Goal: Task Accomplishment & Management: Use online tool/utility

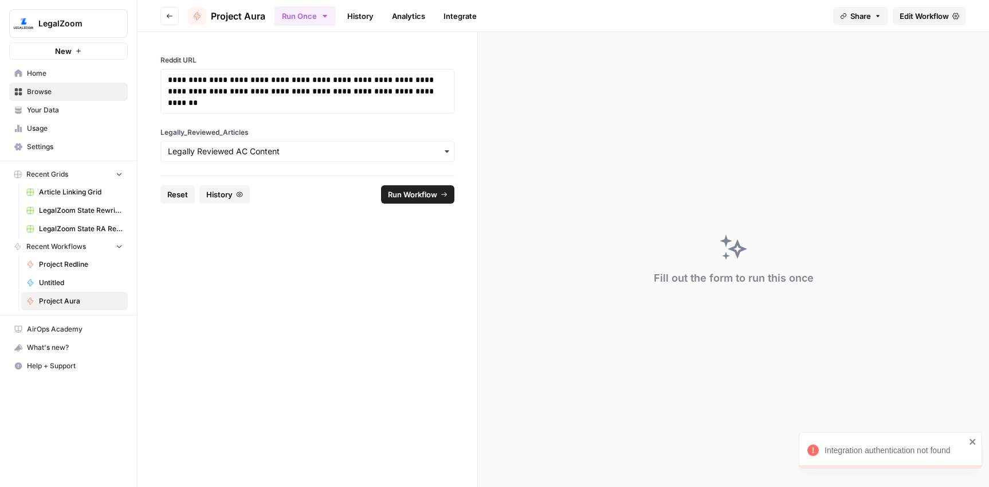
click at [52, 95] on span "Browse" at bounding box center [75, 92] width 96 height 10
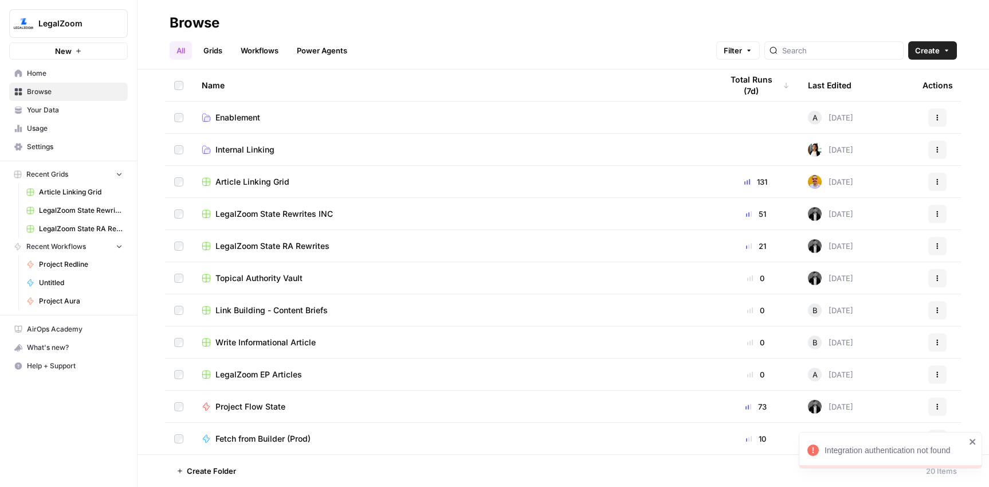
scroll to position [289, 0]
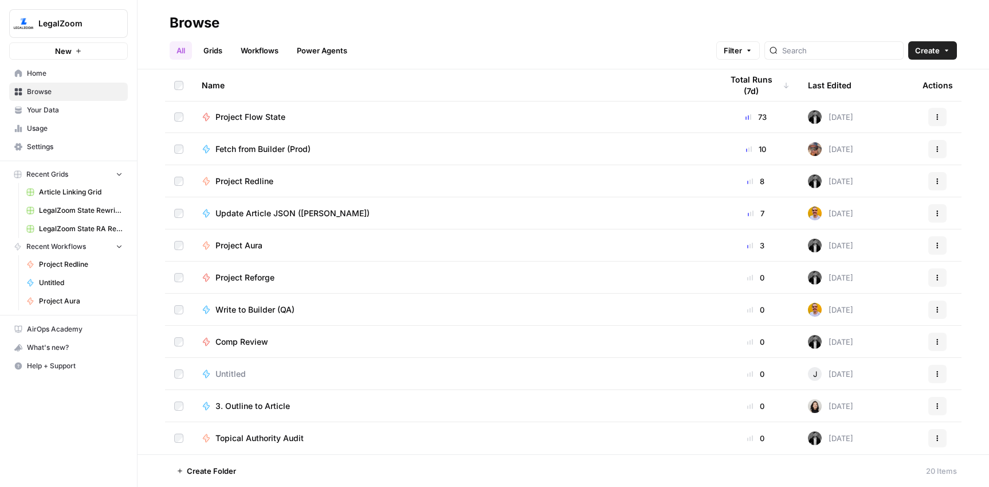
click at [248, 180] on span "Project Redline" at bounding box center [245, 180] width 58 height 11
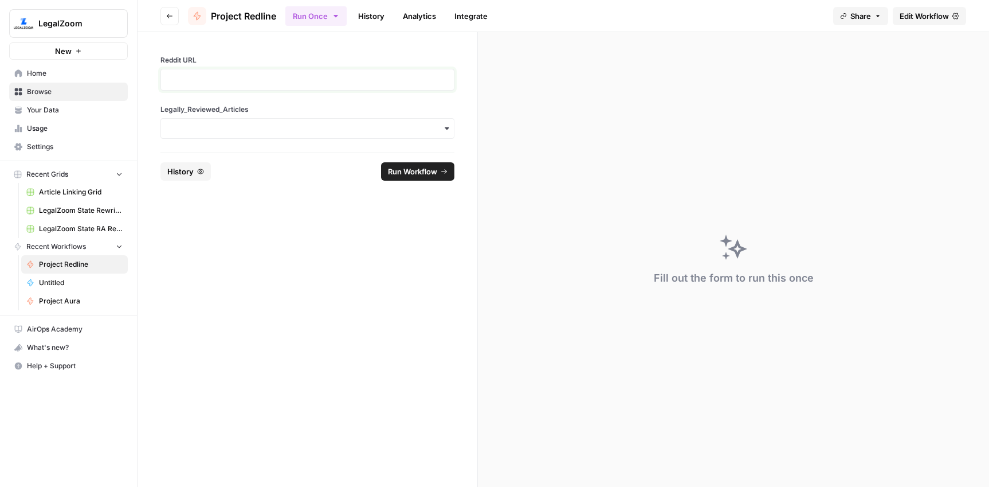
click at [253, 83] on p at bounding box center [307, 79] width 279 height 11
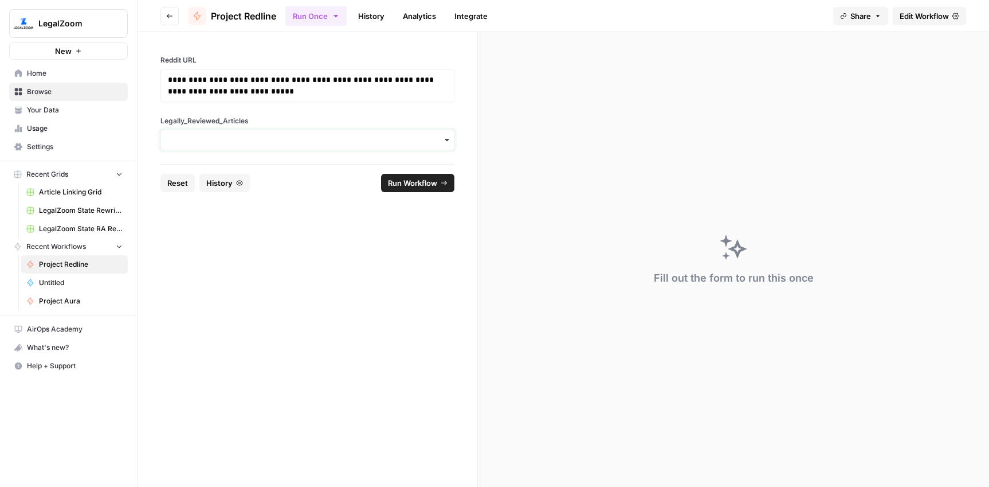
click at [246, 136] on input "Legally_Reviewed_Articles" at bounding box center [307, 139] width 279 height 11
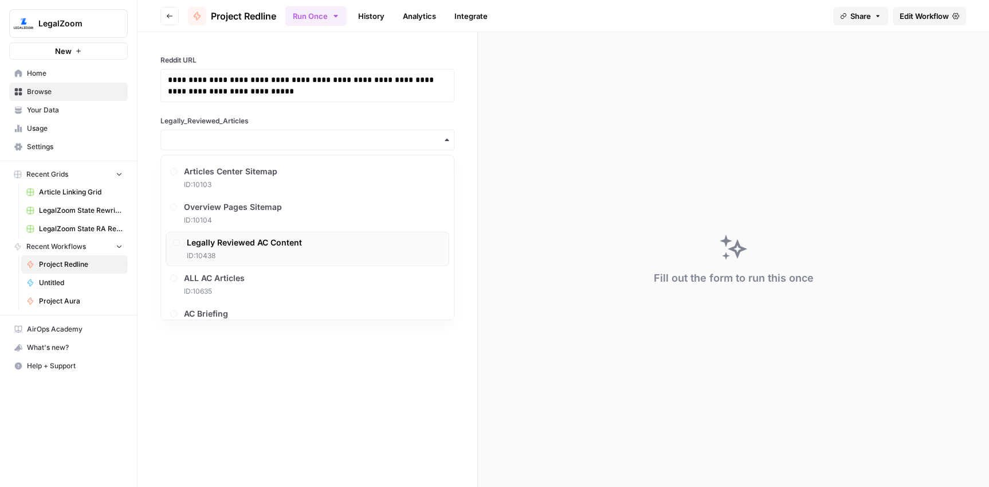
click at [246, 237] on span "Legally Reviewed AC Content" at bounding box center [244, 242] width 115 height 11
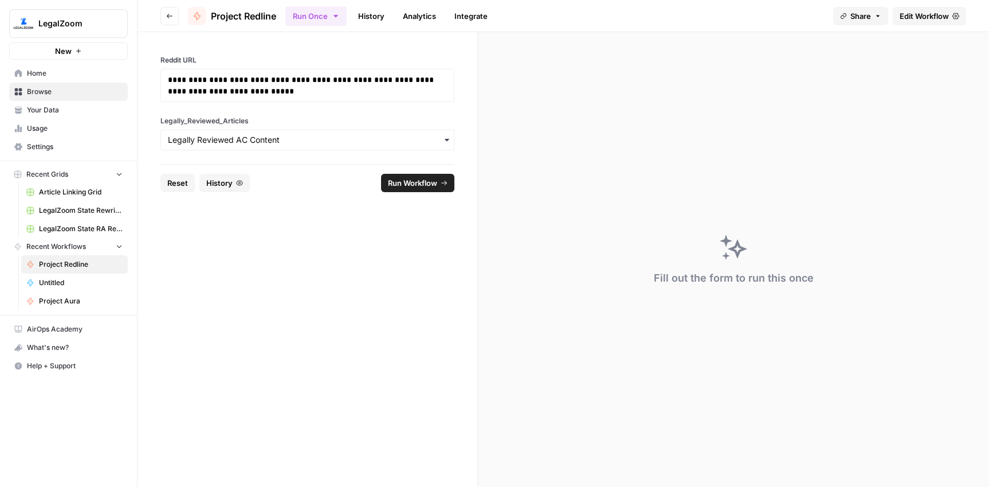
click at [401, 186] on span "Run Workflow" at bounding box center [412, 182] width 49 height 11
click at [374, 18] on link "History" at bounding box center [371, 16] width 40 height 18
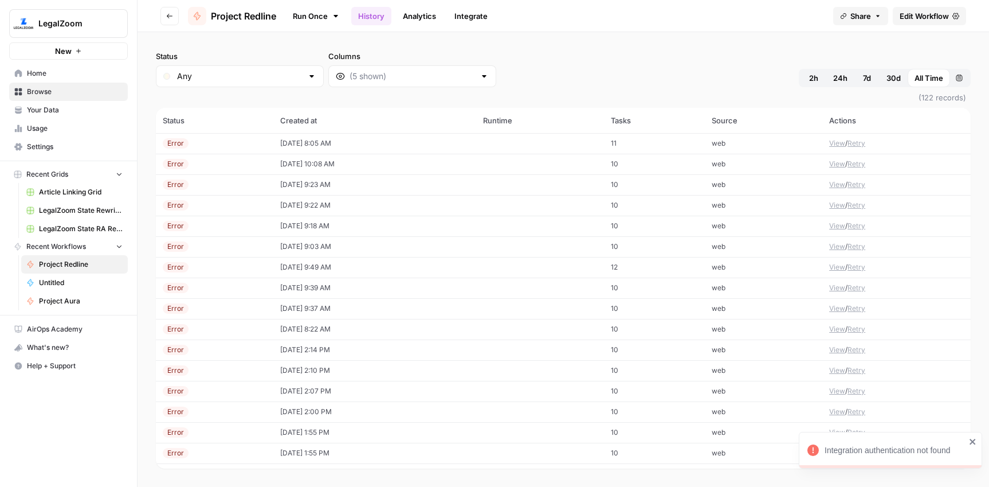
click at [319, 142] on td "[DATE] 8:05 AM" at bounding box center [374, 143] width 203 height 21
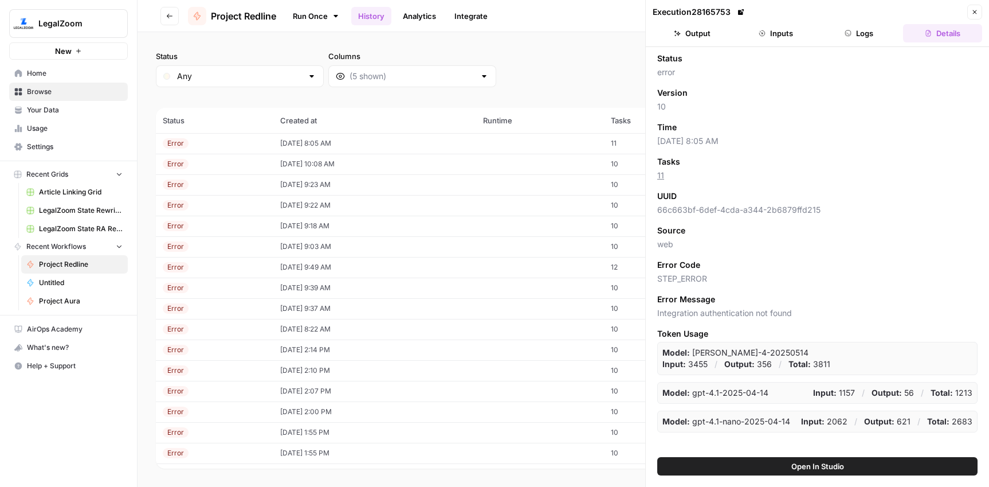
click at [864, 29] on button "Logs" at bounding box center [859, 33] width 79 height 18
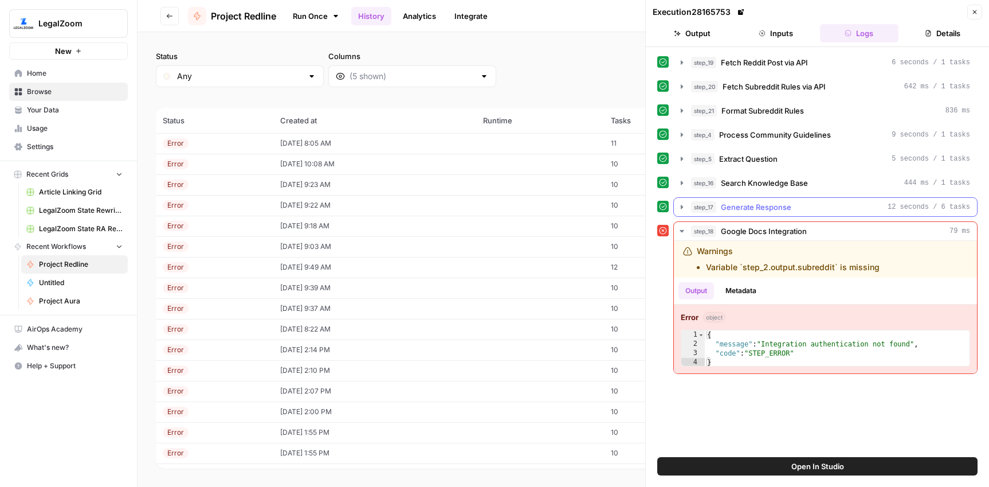
click at [782, 203] on span "Generate Response" at bounding box center [756, 206] width 70 height 11
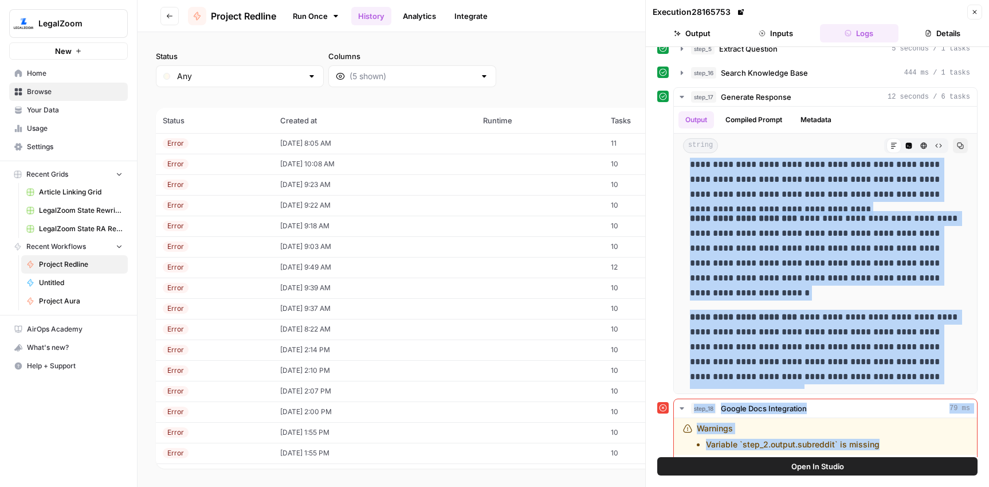
scroll to position [126, 0]
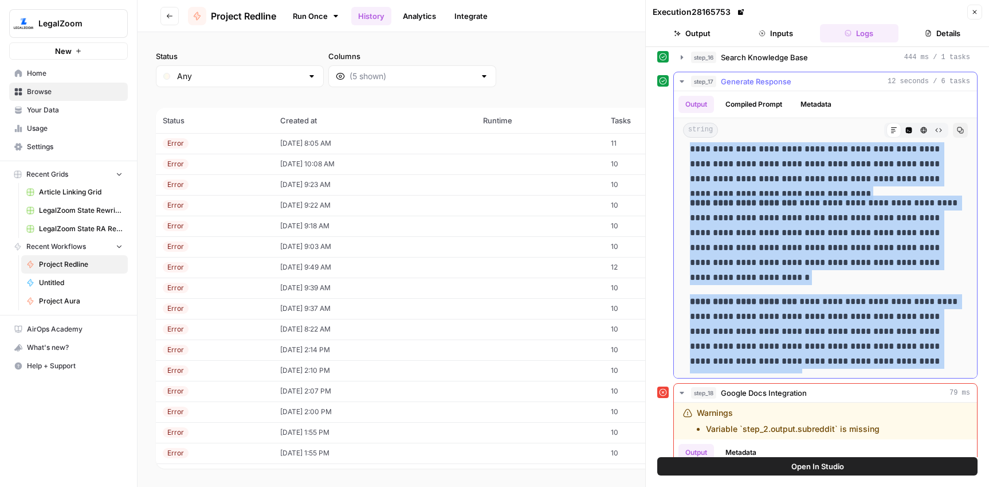
drag, startPoint x: 848, startPoint y: 332, endPoint x: 893, endPoint y: 360, distance: 52.5
click at [893, 360] on div "**********" at bounding box center [825, 126] width 285 height 493
copy div "**********"
click at [50, 88] on span "Browse" at bounding box center [75, 92] width 96 height 10
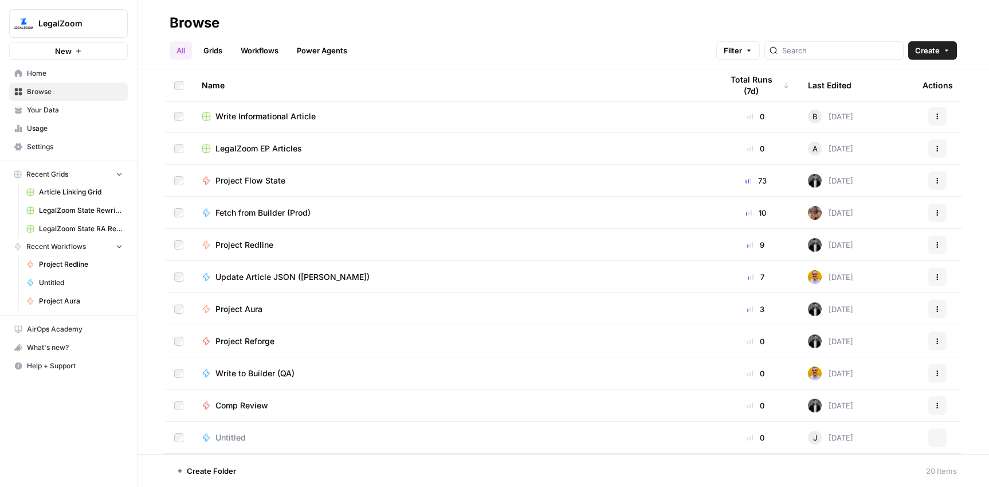
scroll to position [289, 0]
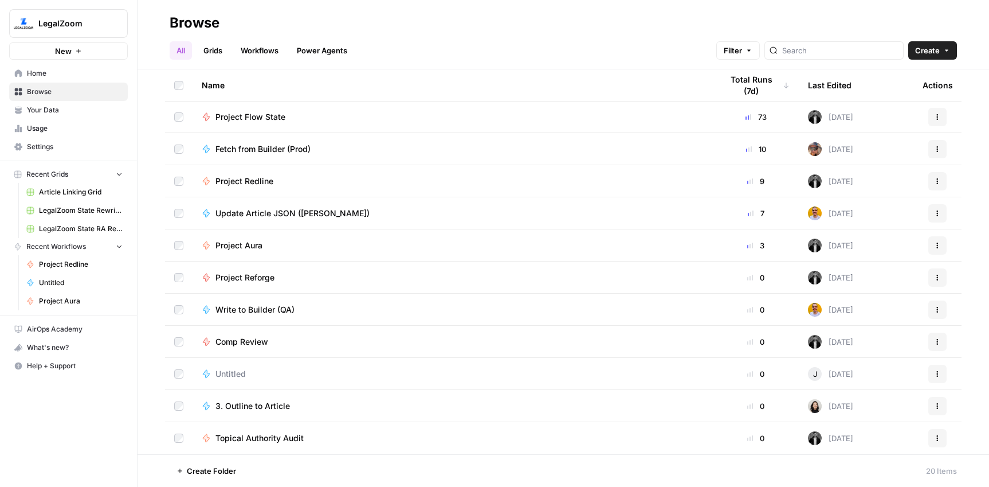
click at [258, 252] on td "Project Aura" at bounding box center [453, 245] width 520 height 32
click at [253, 244] on span "Project Aura" at bounding box center [239, 245] width 47 height 11
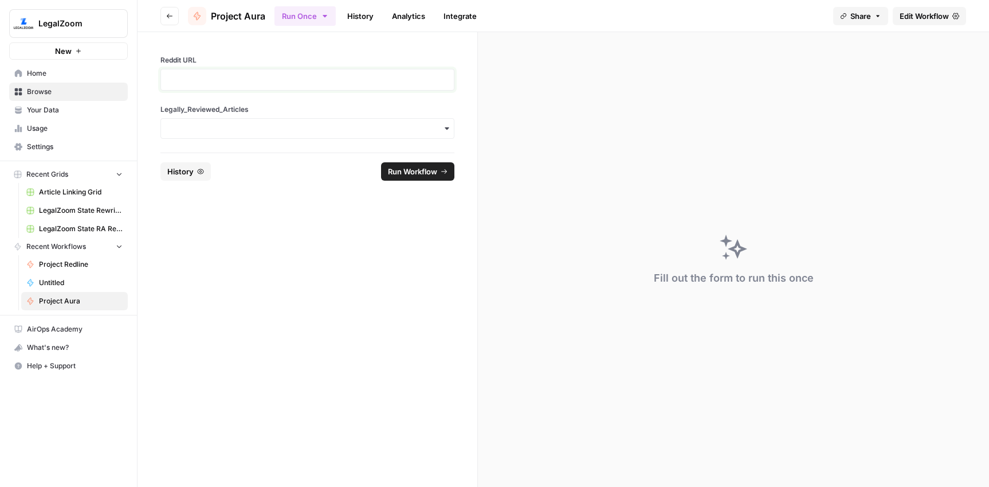
click at [266, 84] on p at bounding box center [307, 79] width 279 height 11
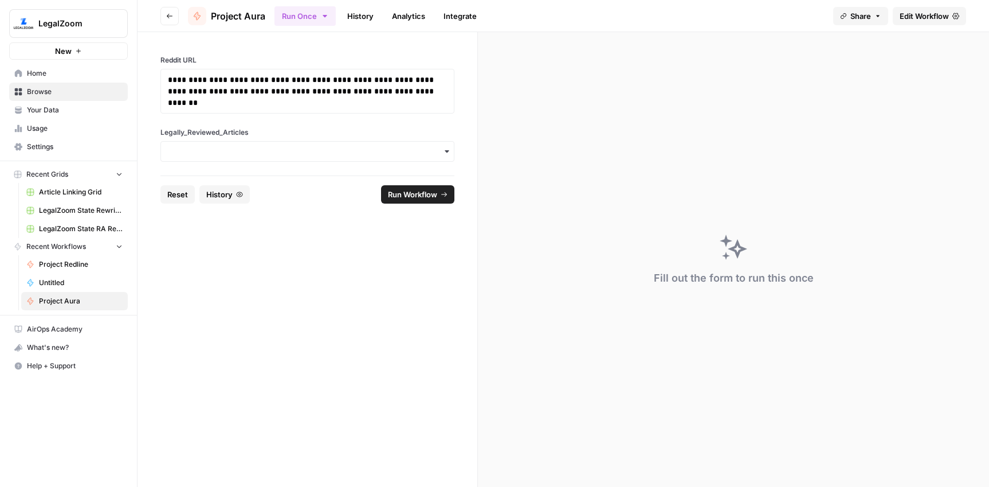
click at [242, 168] on div "**********" at bounding box center [308, 103] width 340 height 143
click at [261, 153] on input "Legally_Reviewed_Articles" at bounding box center [307, 151] width 279 height 11
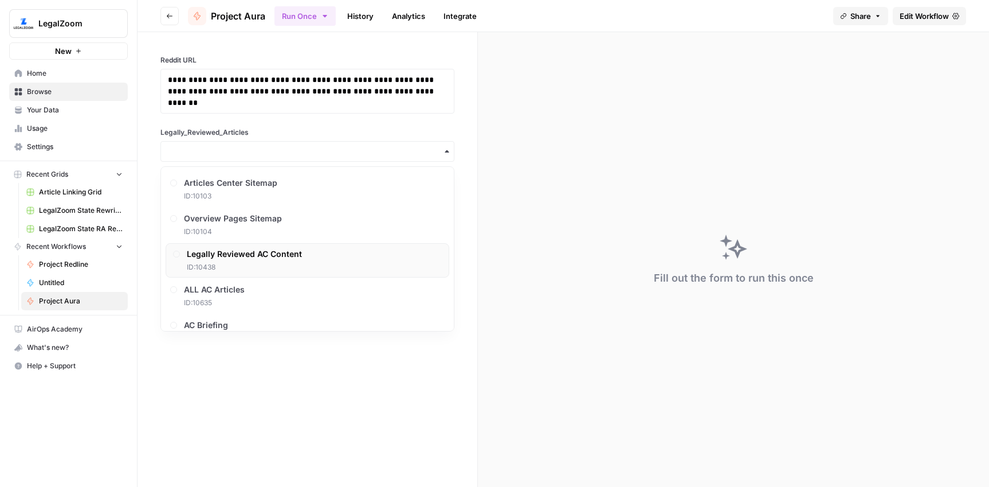
click at [250, 256] on span "Legally Reviewed AC Content" at bounding box center [244, 253] width 115 height 11
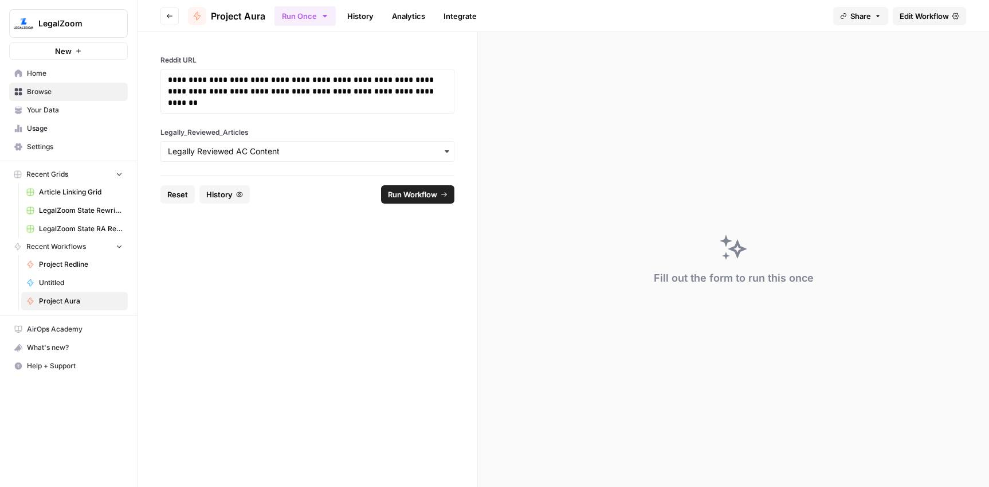
click at [418, 193] on span "Run Workflow" at bounding box center [412, 194] width 49 height 11
click at [358, 19] on link "History" at bounding box center [360, 16] width 40 height 18
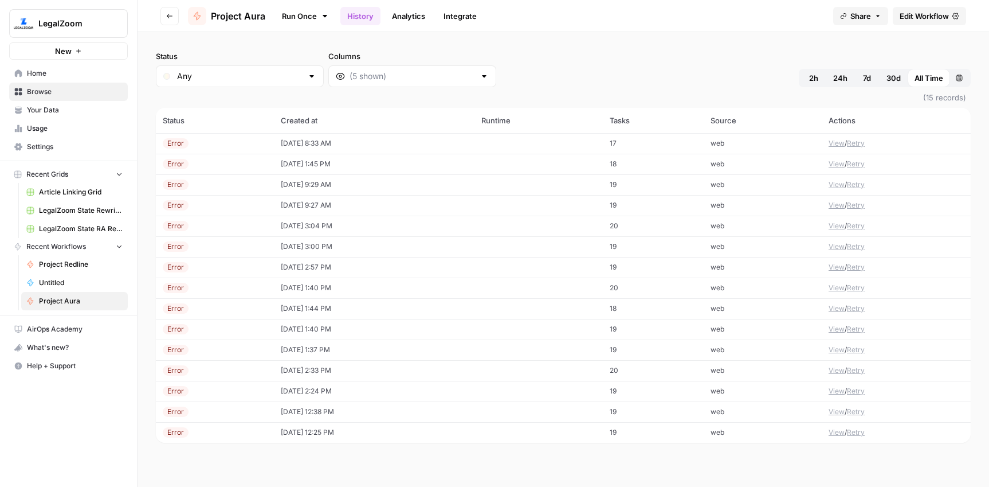
click at [323, 142] on td "[DATE] 8:33 AM" at bounding box center [374, 143] width 201 height 21
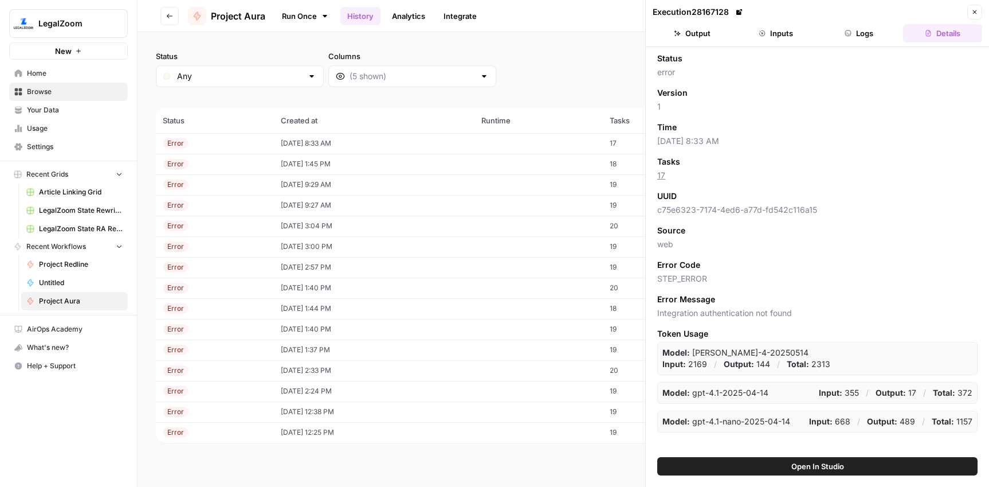
click at [867, 35] on button "Logs" at bounding box center [859, 33] width 79 height 18
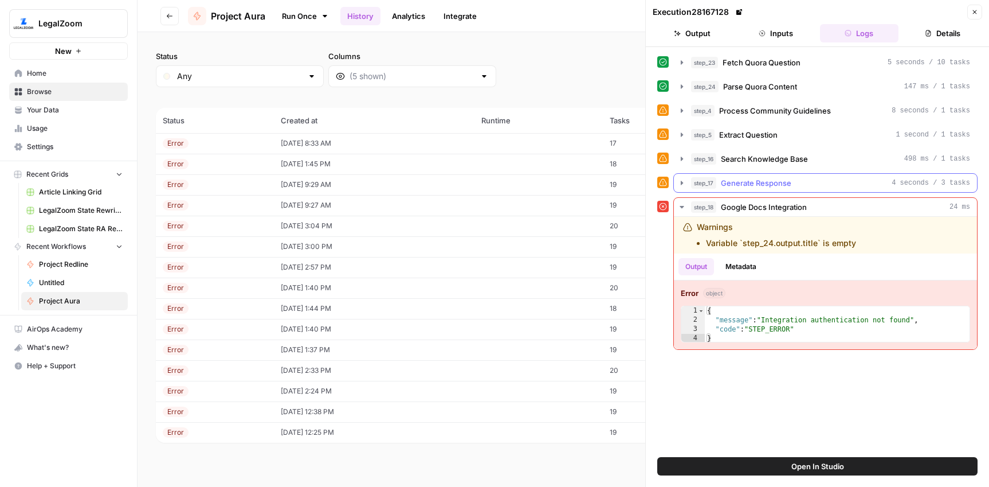
click at [780, 174] on button "step_17 Generate Response 4 seconds / 3 tasks" at bounding box center [825, 183] width 303 height 18
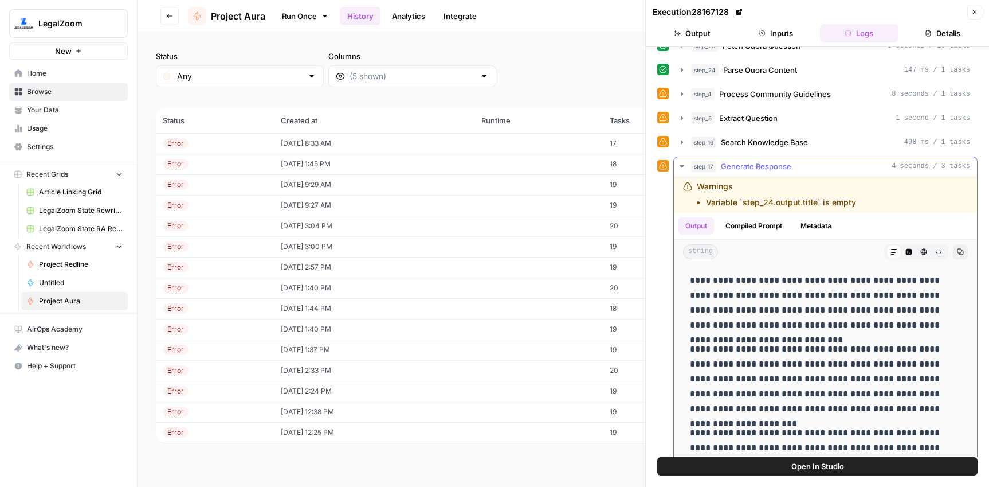
scroll to position [48, 0]
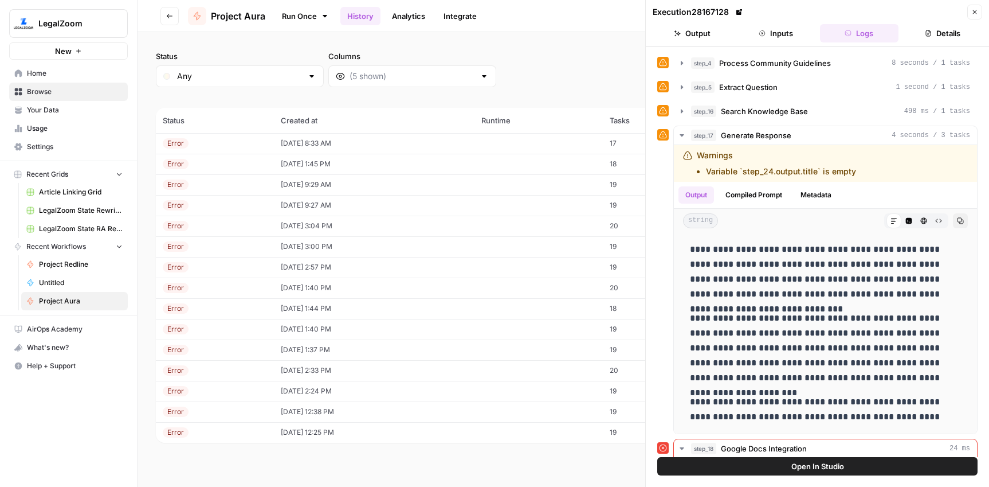
click at [286, 13] on link "Run Once" at bounding box center [305, 15] width 61 height 19
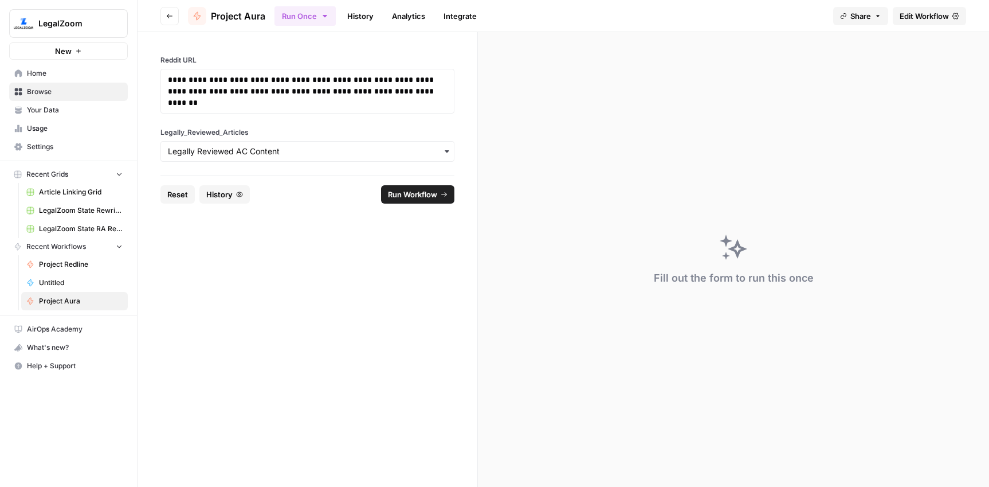
click at [181, 190] on span "Reset" at bounding box center [177, 194] width 21 height 11
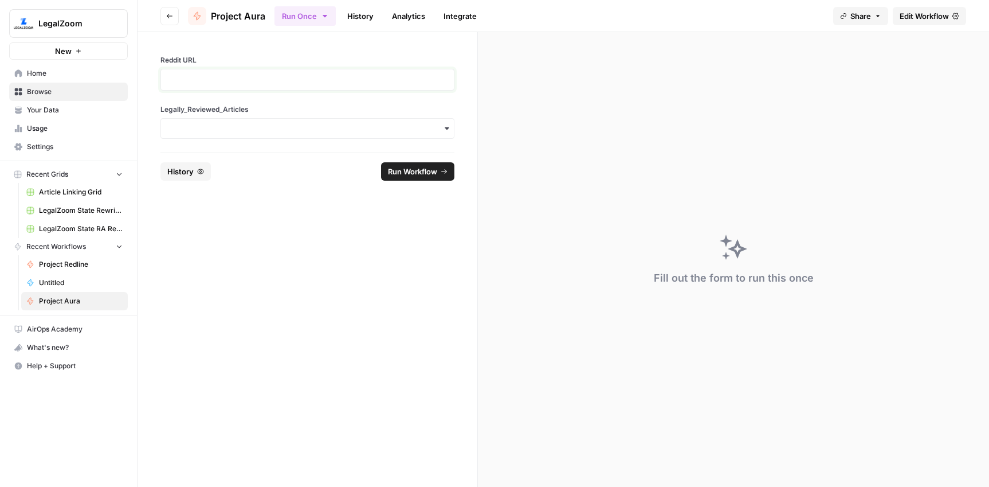
click at [226, 80] on p at bounding box center [307, 79] width 279 height 11
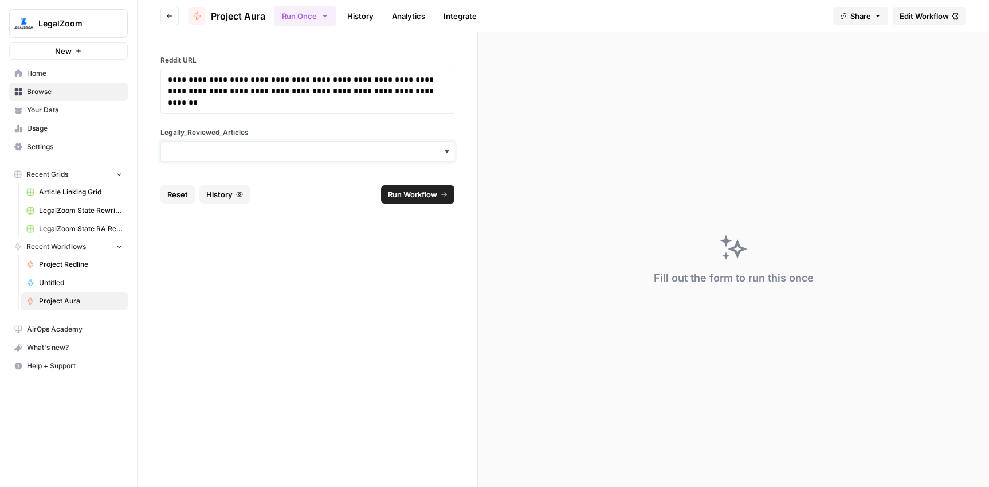
click at [266, 156] on input "Legally_Reviewed_Articles" at bounding box center [307, 151] width 279 height 11
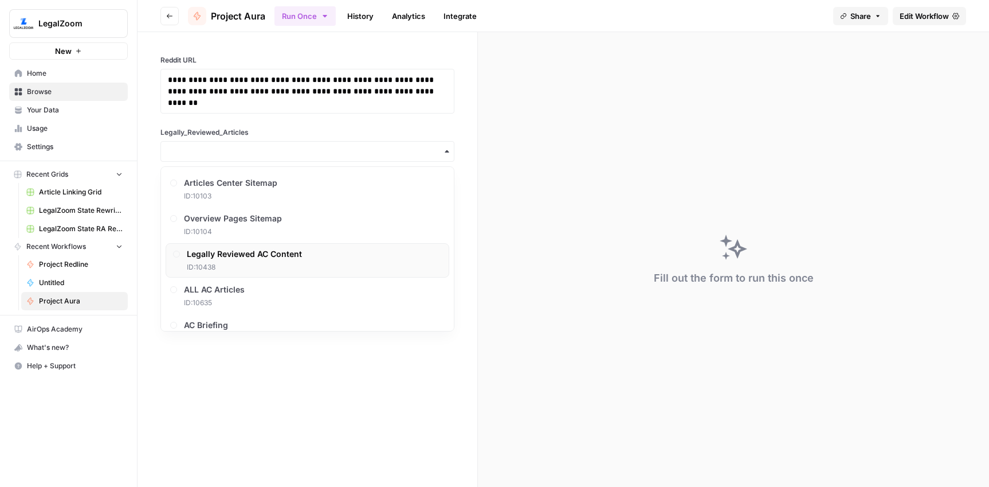
click at [260, 253] on span "Legally Reviewed AC Content" at bounding box center [244, 253] width 115 height 11
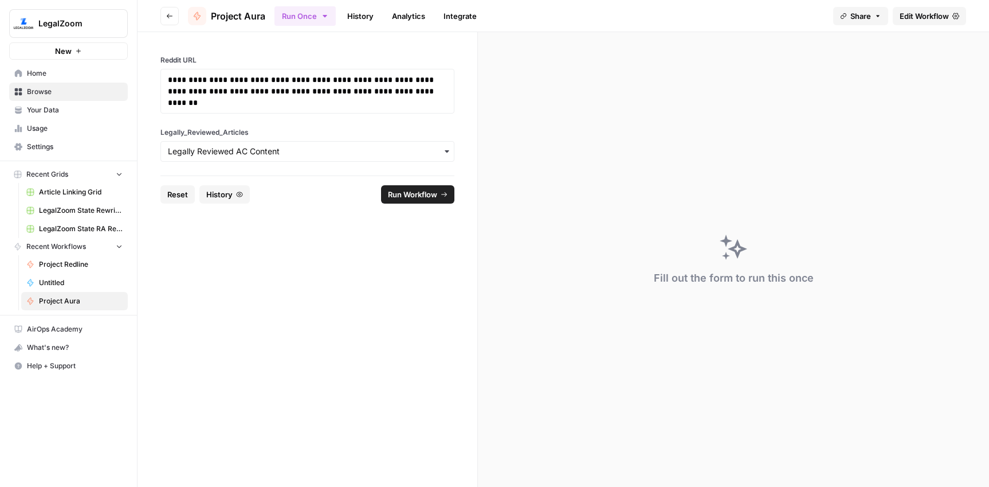
click at [424, 194] on span "Run Workflow" at bounding box center [412, 194] width 49 height 11
click at [360, 16] on link "History" at bounding box center [360, 16] width 40 height 18
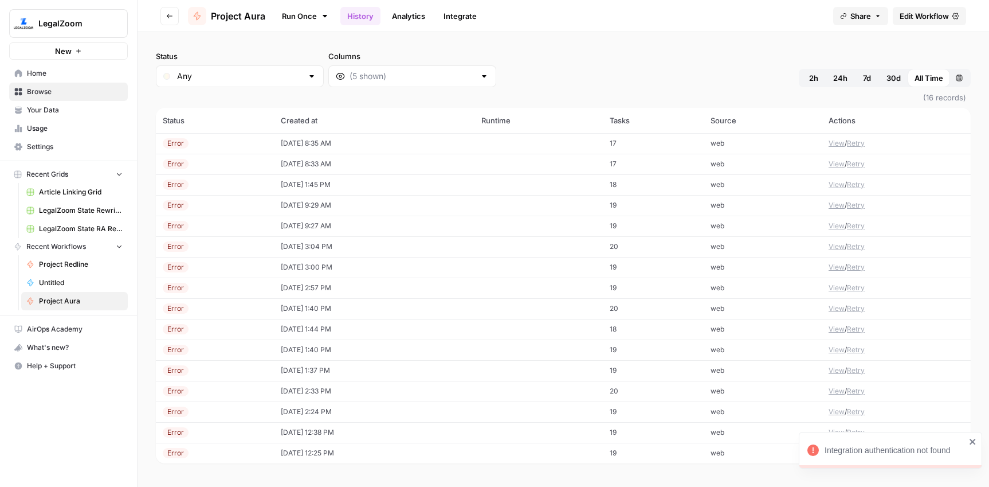
click at [316, 141] on td "[DATE] 8:35 AM" at bounding box center [374, 143] width 201 height 21
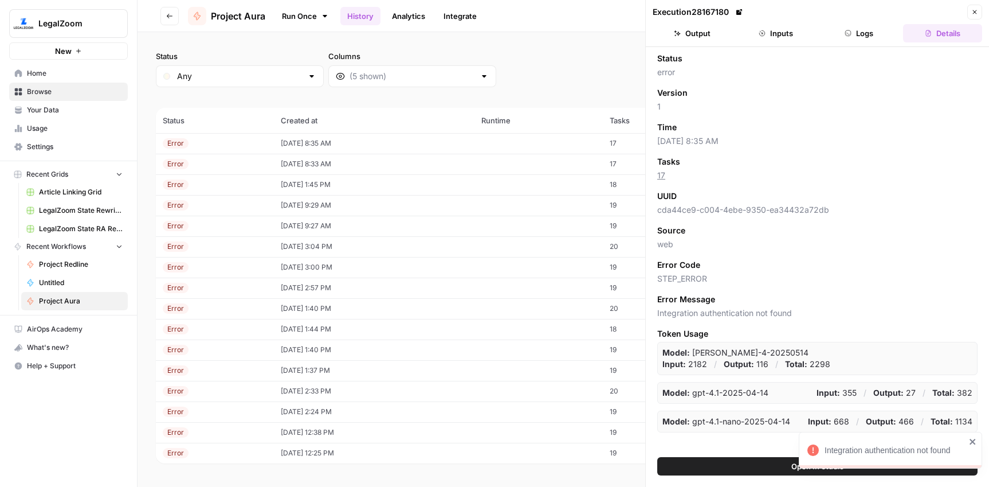
click at [864, 33] on button "Logs" at bounding box center [859, 33] width 79 height 18
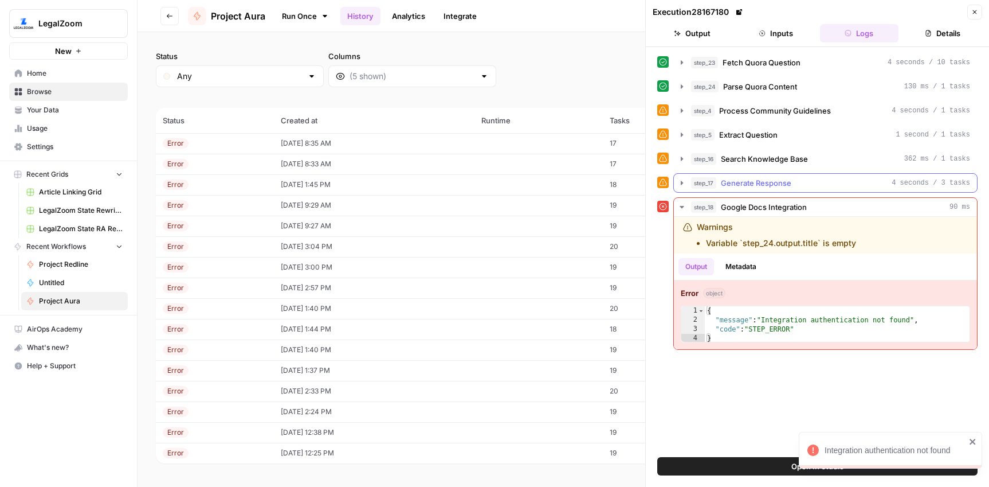
click at [788, 179] on span "Generate Response" at bounding box center [756, 182] width 70 height 11
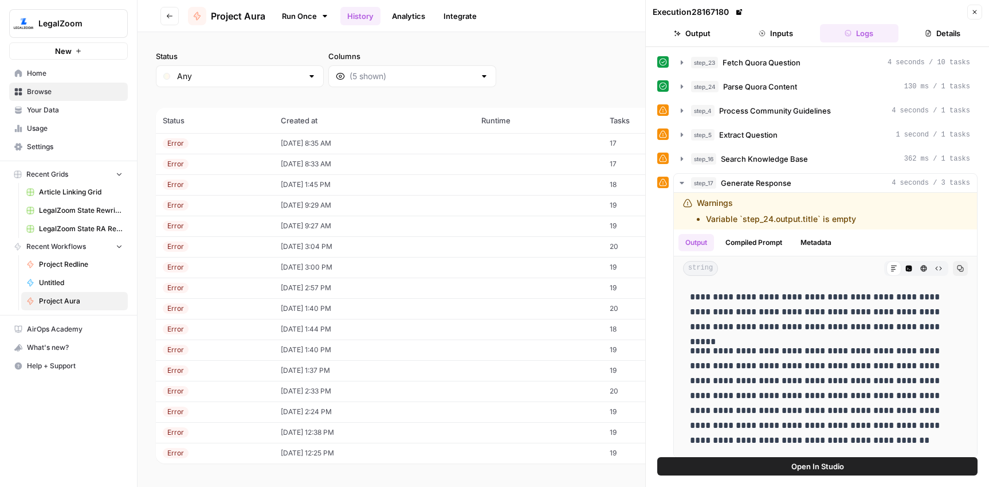
click at [168, 13] on icon "button" at bounding box center [169, 16] width 7 height 7
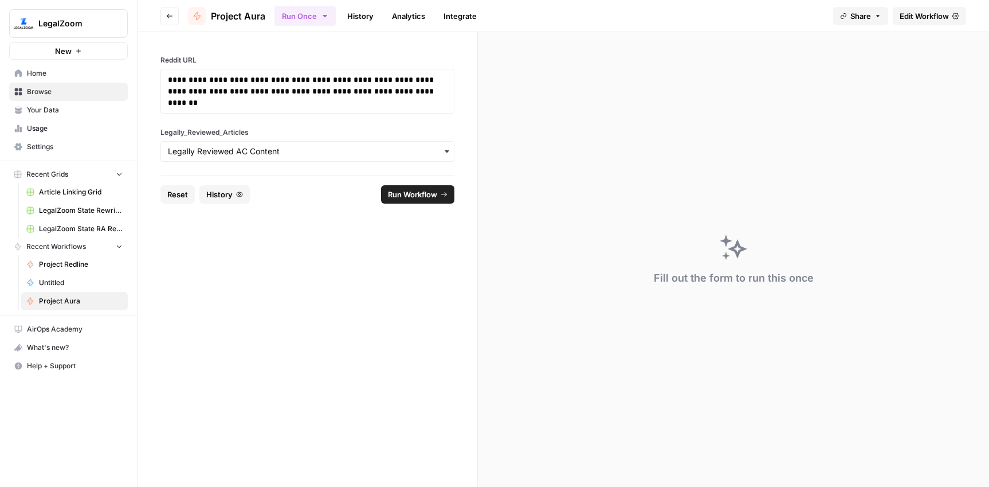
click at [183, 189] on span "Reset" at bounding box center [177, 194] width 21 height 11
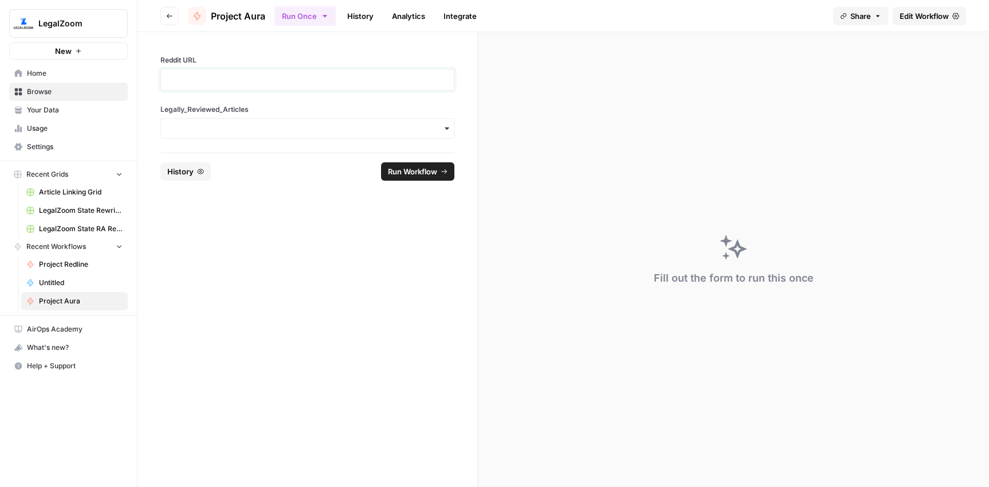
click at [231, 80] on p at bounding box center [307, 79] width 279 height 11
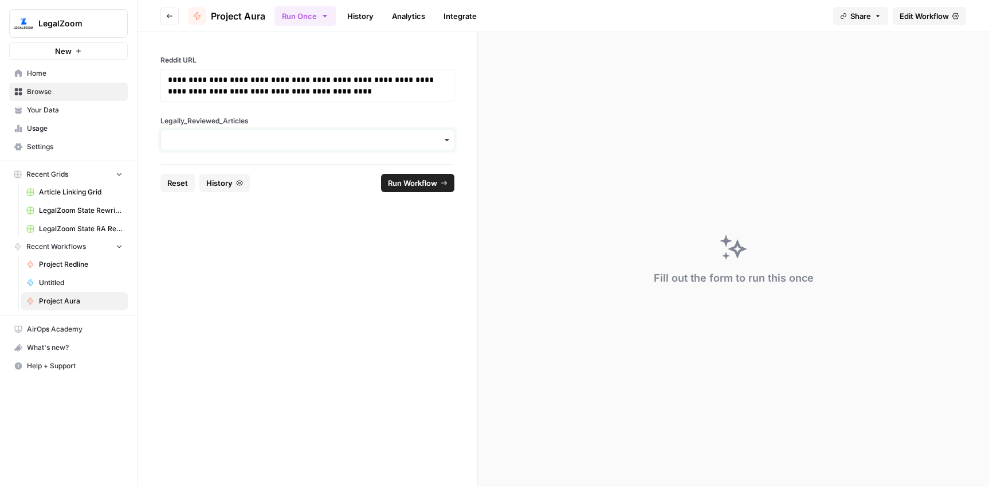
click at [238, 143] on input "Legally_Reviewed_Articles" at bounding box center [307, 139] width 279 height 11
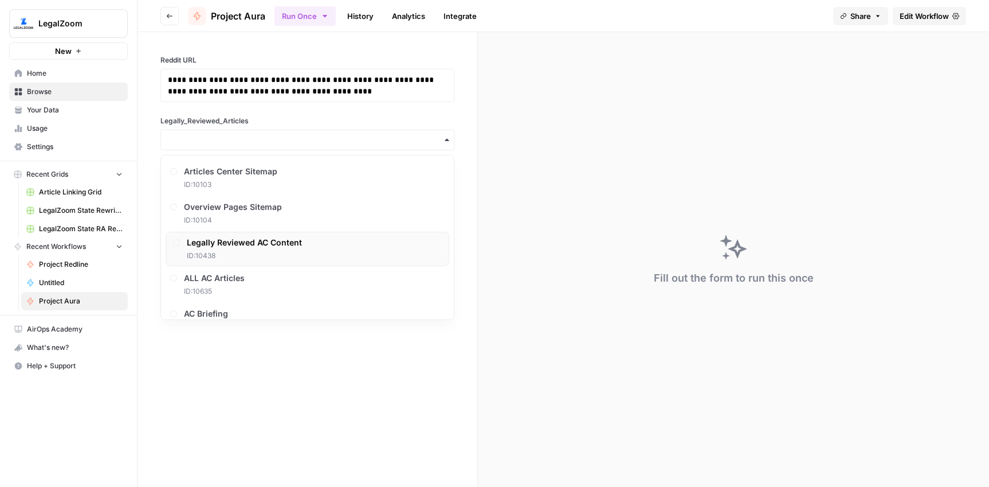
drag, startPoint x: 254, startPoint y: 246, endPoint x: 306, endPoint y: 217, distance: 59.0
click at [254, 246] on span "Legally Reviewed AC Content" at bounding box center [244, 242] width 115 height 11
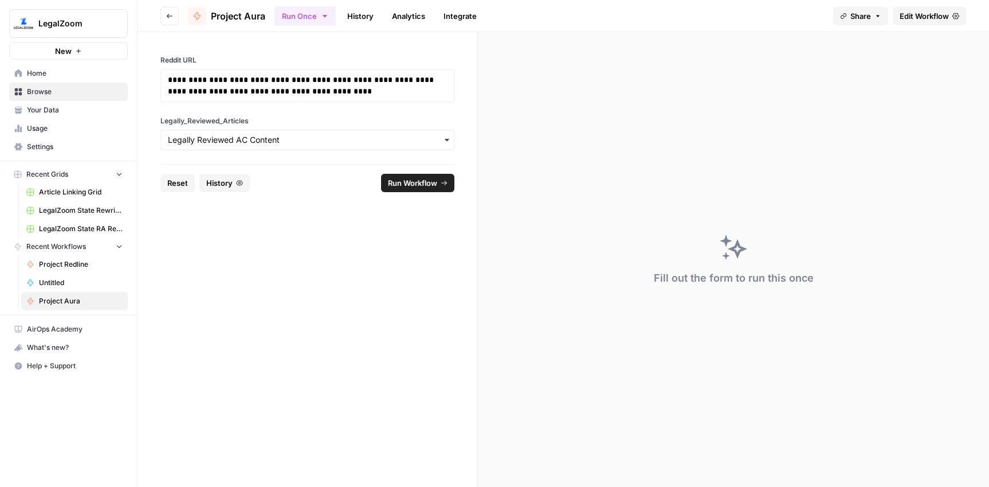
click at [432, 175] on button "Run Workflow" at bounding box center [417, 183] width 73 height 18
click at [360, 23] on link "History" at bounding box center [360, 16] width 40 height 18
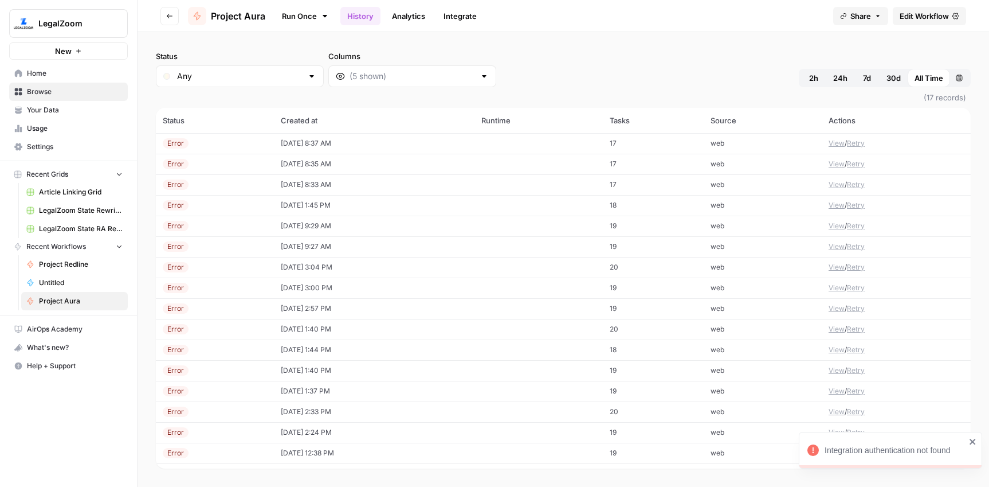
click at [319, 138] on td "[DATE] 8:37 AM" at bounding box center [374, 143] width 201 height 21
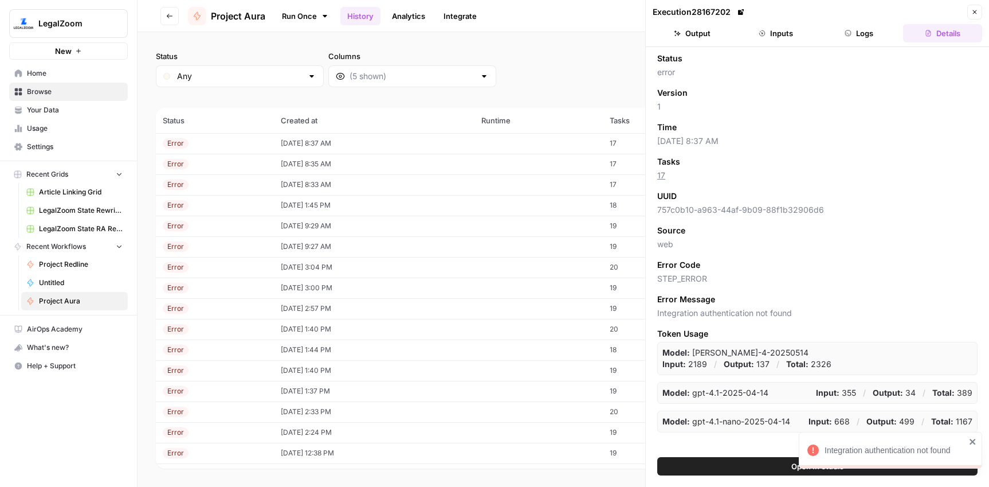
click at [873, 33] on button "Logs" at bounding box center [859, 33] width 79 height 18
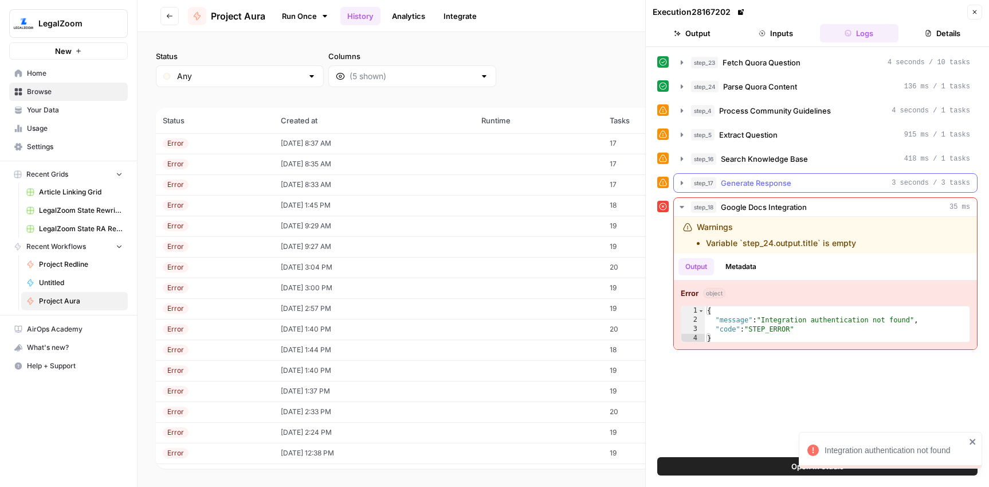
click at [782, 184] on span "Generate Response" at bounding box center [756, 182] width 70 height 11
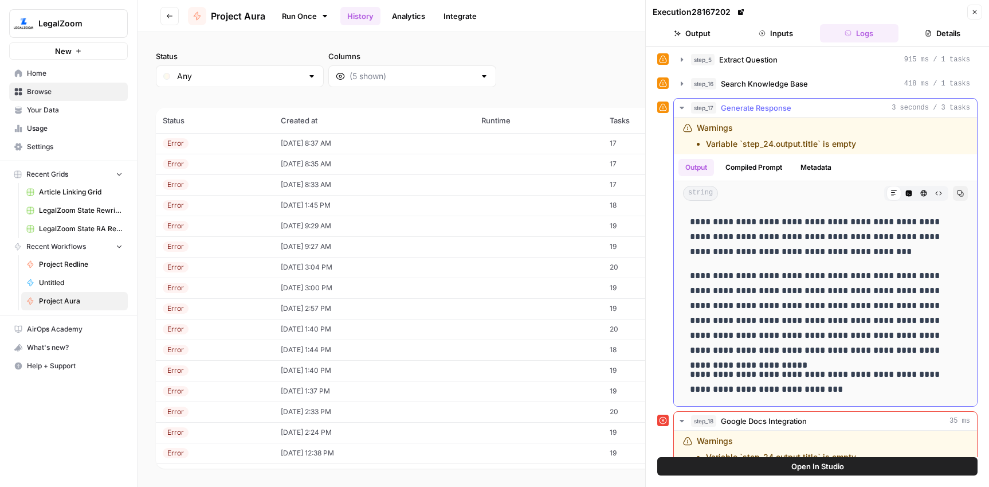
scroll to position [136, 0]
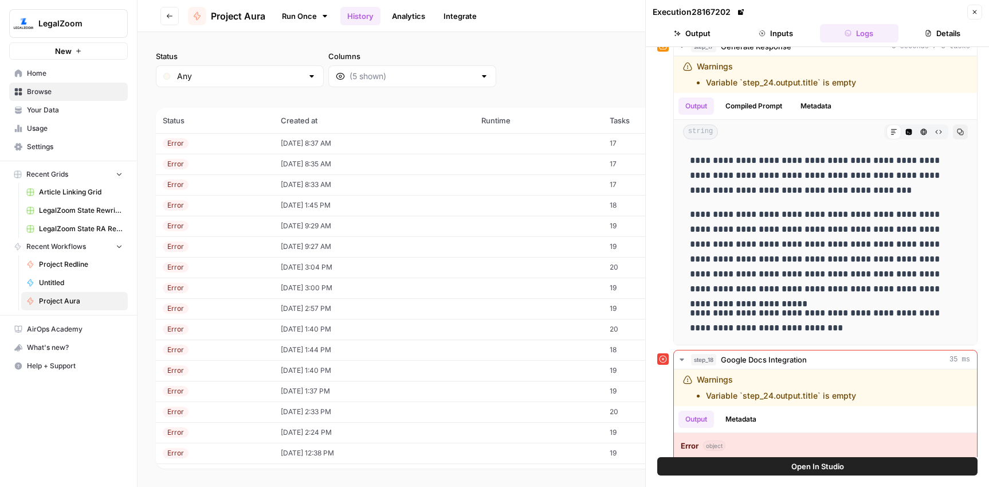
click at [297, 11] on link "Run Once" at bounding box center [305, 15] width 61 height 19
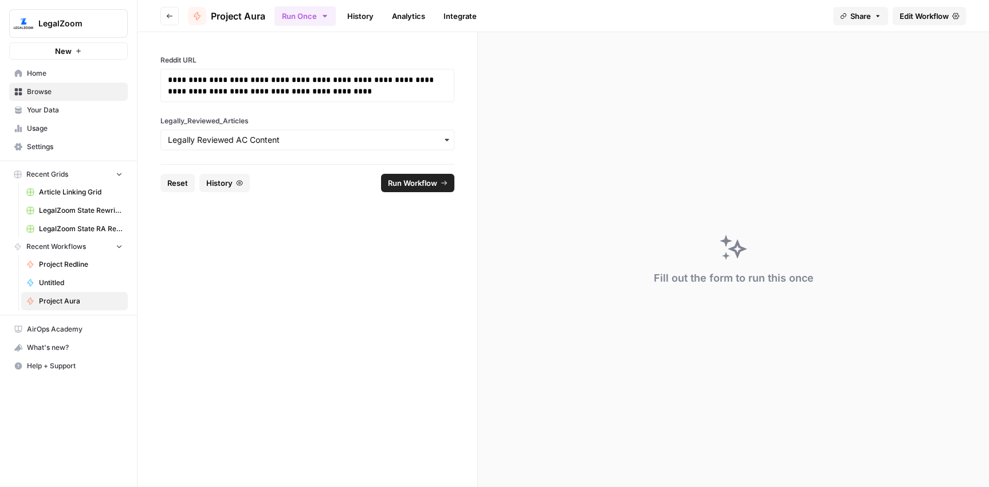
drag, startPoint x: 183, startPoint y: 184, endPoint x: 186, endPoint y: 173, distance: 11.3
click at [182, 182] on span "Reset" at bounding box center [177, 182] width 21 height 11
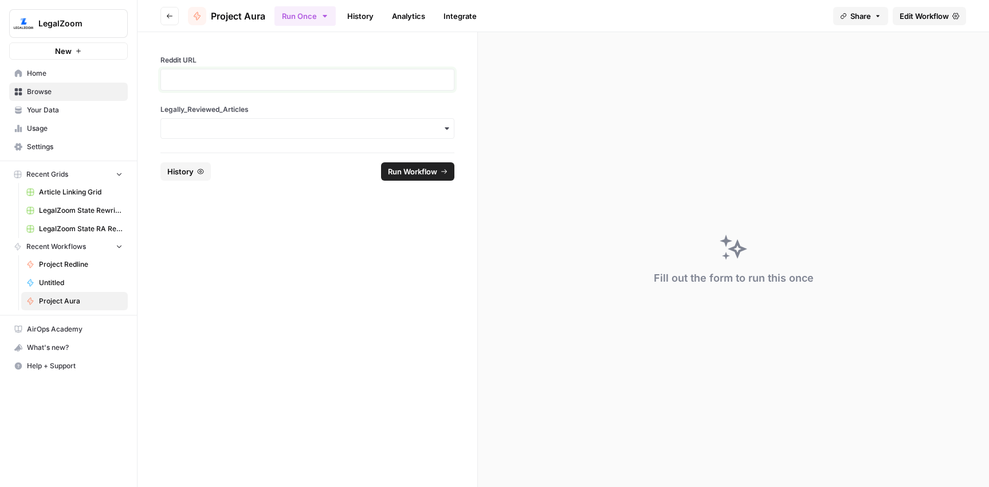
click at [236, 80] on p at bounding box center [307, 79] width 279 height 11
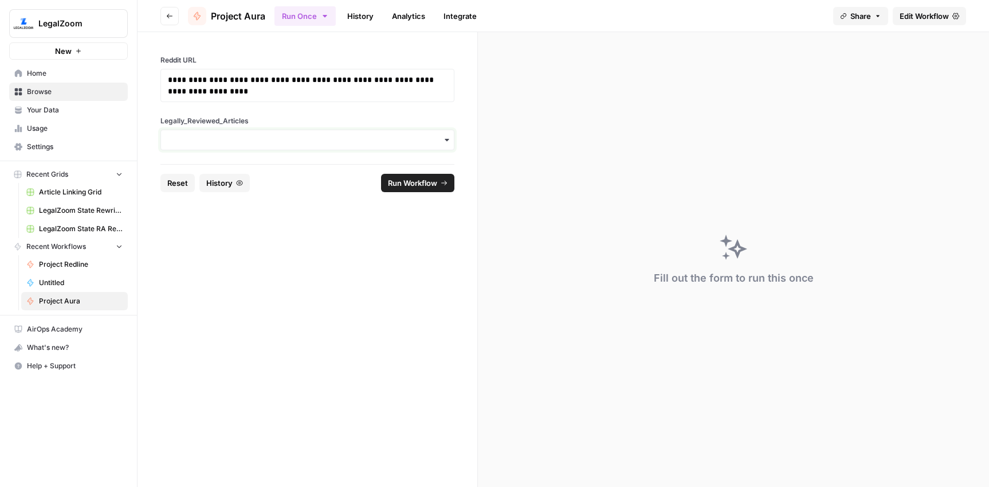
click at [244, 142] on input "Legally_Reviewed_Articles" at bounding box center [307, 139] width 279 height 11
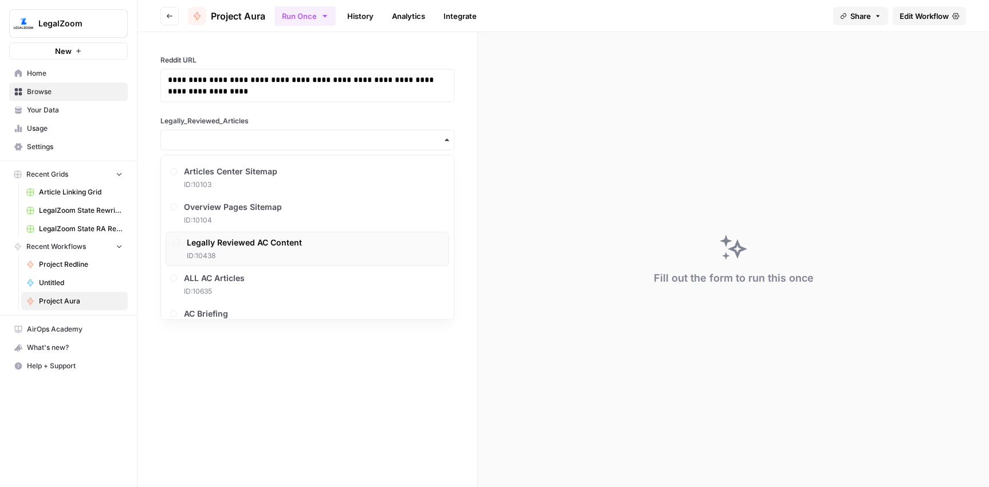
click at [252, 242] on span "Legally Reviewed AC Content" at bounding box center [244, 242] width 115 height 11
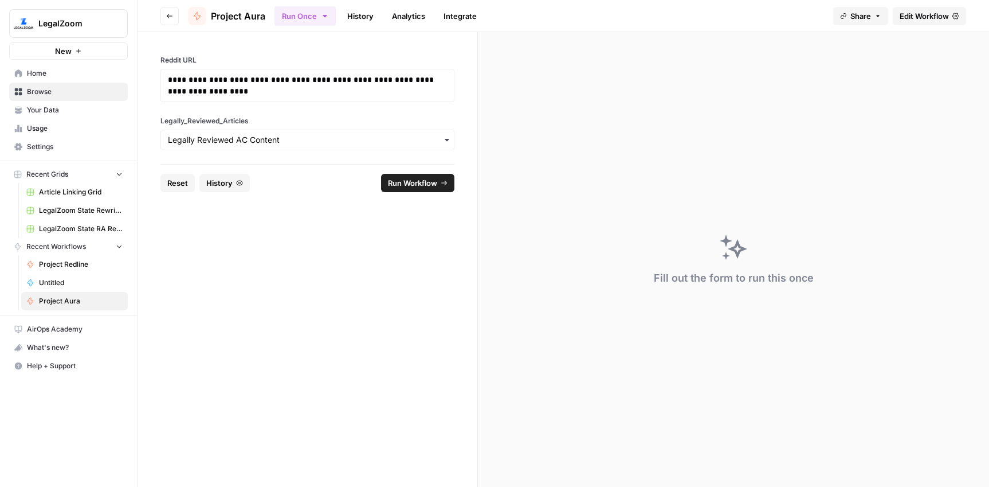
click at [413, 183] on span "Run Workflow" at bounding box center [412, 182] width 49 height 11
click at [370, 17] on link "History" at bounding box center [360, 16] width 40 height 18
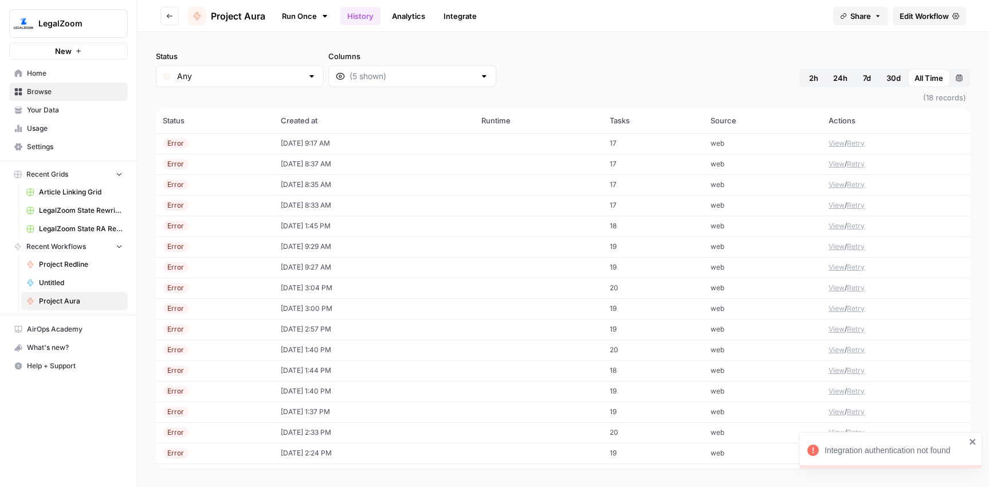
click at [329, 140] on td "[DATE] 9:17 AM" at bounding box center [374, 143] width 201 height 21
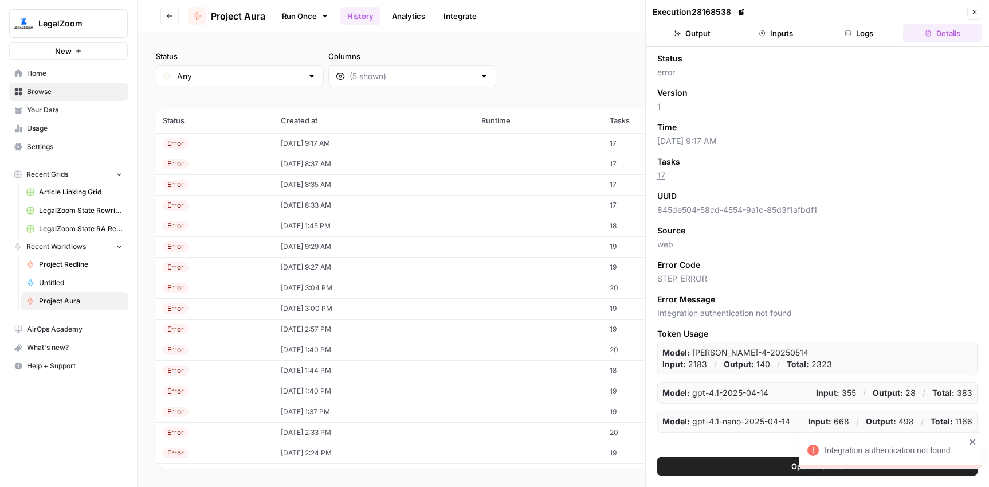
click at [859, 32] on button "Logs" at bounding box center [859, 33] width 79 height 18
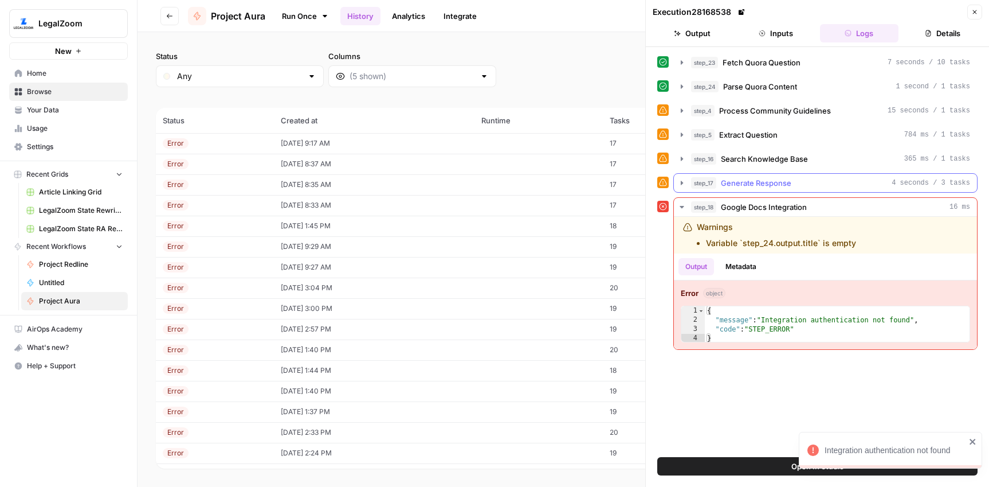
click at [764, 188] on span "Generate Response" at bounding box center [756, 182] width 70 height 11
